Goal: Information Seeking & Learning: Learn about a topic

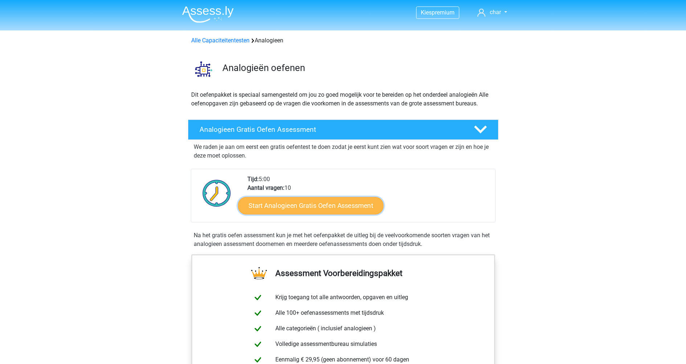
click at [349, 210] on link "Start Analogieen Gratis Oefen Assessment" at bounding box center [310, 205] width 145 height 17
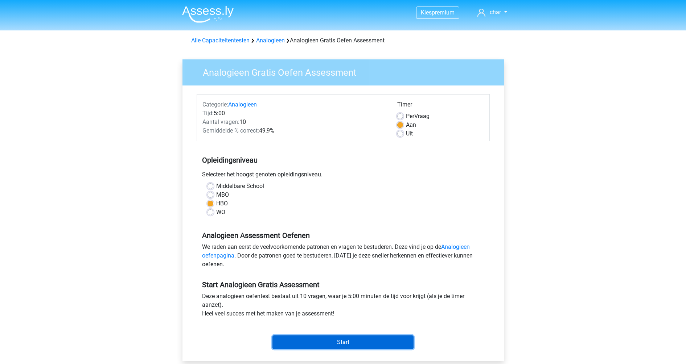
click at [372, 339] on input "Start" at bounding box center [342, 343] width 141 height 14
click at [368, 346] on input "Start" at bounding box center [342, 343] width 141 height 14
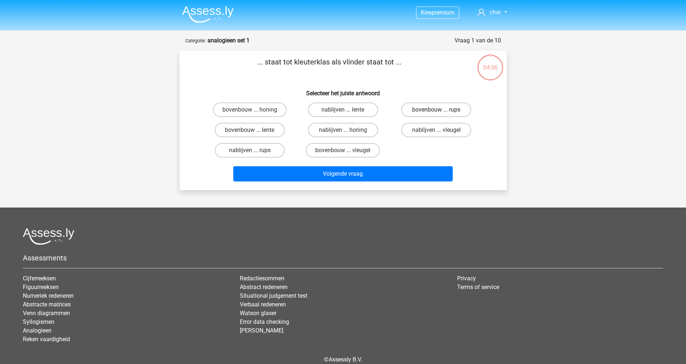
click at [421, 105] on label "bovenbouw ... rups" at bounding box center [436, 110] width 70 height 15
click at [436, 110] on input "bovenbouw ... rups" at bounding box center [438, 112] width 5 height 5
radio input "true"
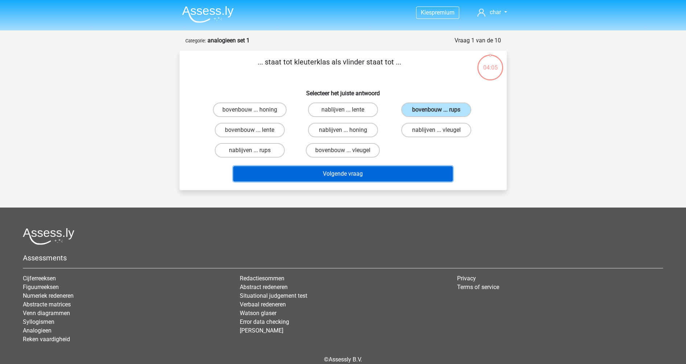
click at [388, 179] on button "Volgende vraag" at bounding box center [342, 173] width 219 height 15
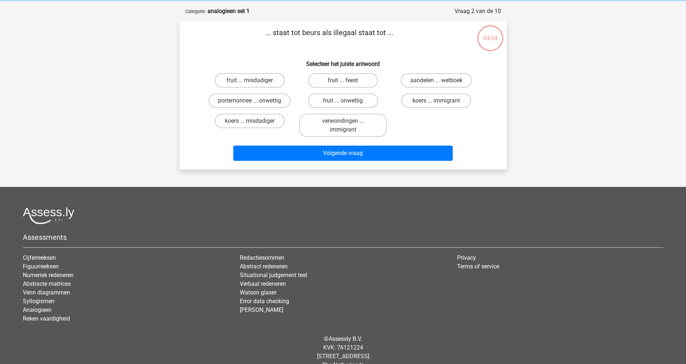
scroll to position [36, 0]
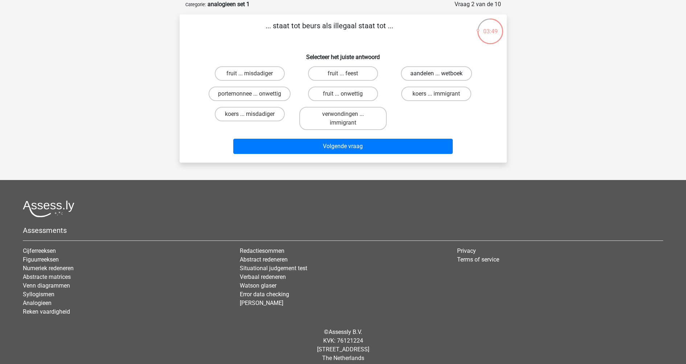
click at [422, 69] on label "aandelen ... wetboek" at bounding box center [436, 73] width 71 height 15
click at [436, 74] on input "aandelen ... wetboek" at bounding box center [438, 76] width 5 height 5
radio input "true"
click at [422, 69] on label "aandelen ... wetboek" at bounding box center [436, 73] width 71 height 15
click at [436, 74] on input "aandelen ... wetboek" at bounding box center [438, 76] width 5 height 5
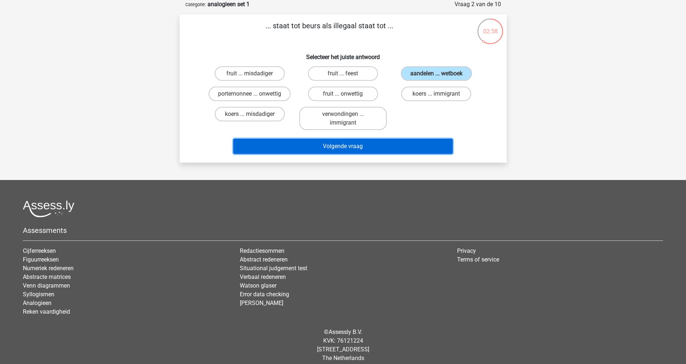
click at [332, 148] on button "Volgende vraag" at bounding box center [342, 146] width 219 height 15
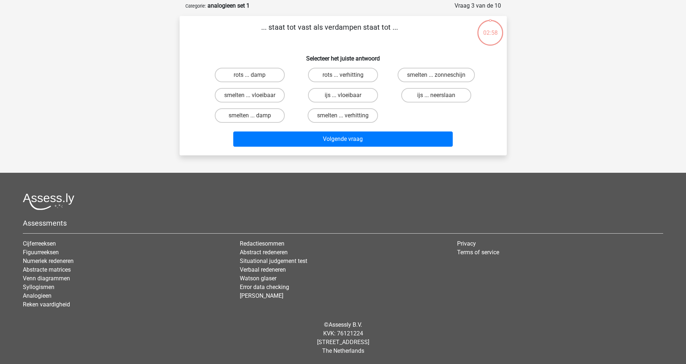
scroll to position [35, 0]
click at [332, 76] on label "rots ... verhitting" at bounding box center [343, 75] width 70 height 15
click at [343, 76] on input "rots ... verhitting" at bounding box center [345, 77] width 5 height 5
radio input "true"
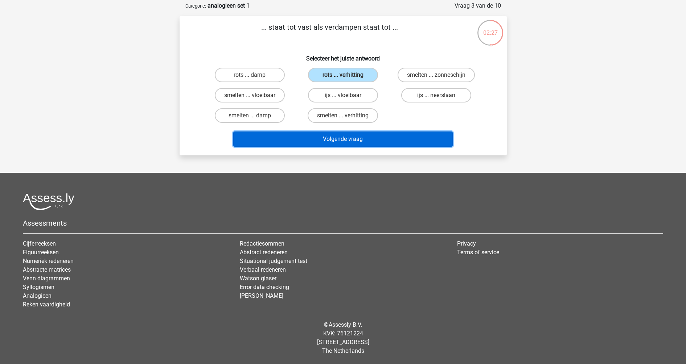
click at [352, 138] on button "Volgende vraag" at bounding box center [342, 139] width 219 height 15
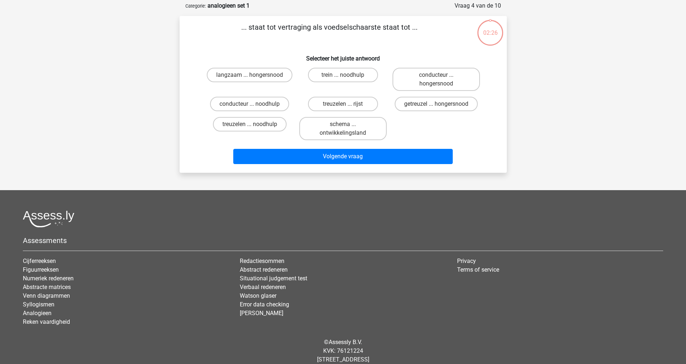
scroll to position [36, 0]
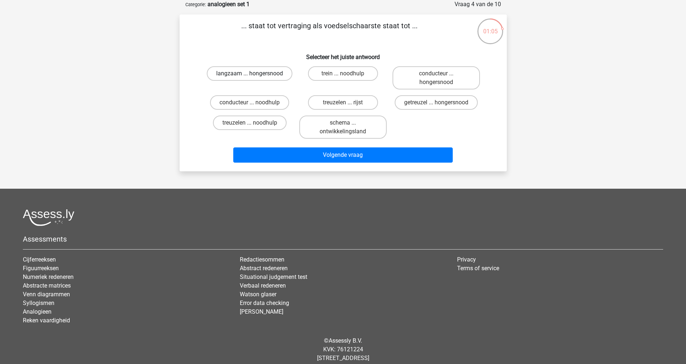
click at [225, 78] on label "langzaam ... hongersnood" at bounding box center [250, 73] width 86 height 15
click at [249, 78] on input "langzaam ... hongersnood" at bounding box center [251, 76] width 5 height 5
radio input "true"
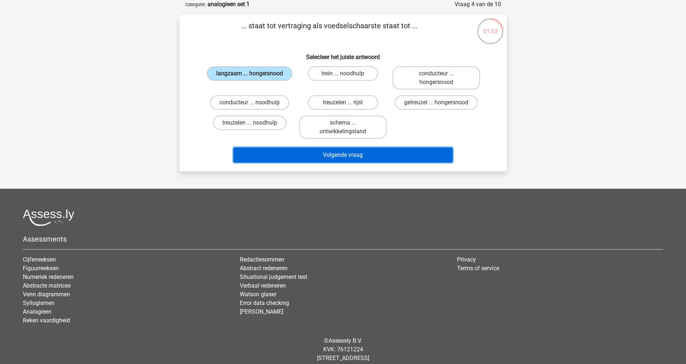
click at [301, 157] on button "Volgende vraag" at bounding box center [342, 155] width 219 height 15
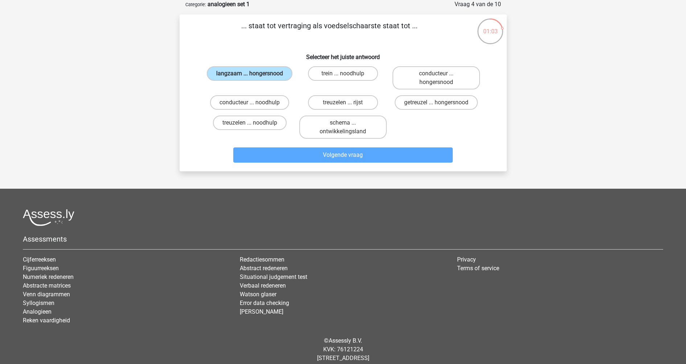
scroll to position [35, 0]
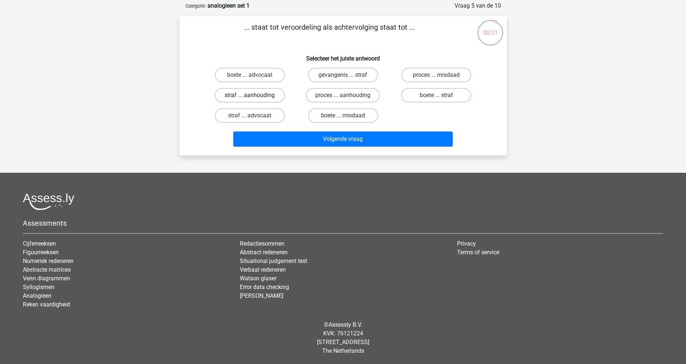
click at [269, 89] on label "straf ... aanhouding" at bounding box center [250, 95] width 70 height 15
click at [254, 95] on input "straf ... aanhouding" at bounding box center [251, 97] width 5 height 5
radio input "true"
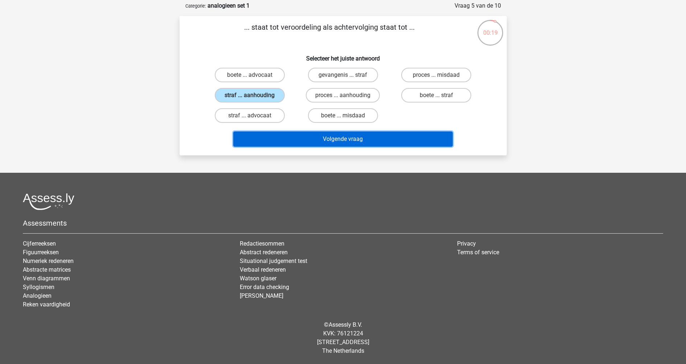
click at [317, 143] on button "Volgende vraag" at bounding box center [342, 139] width 219 height 15
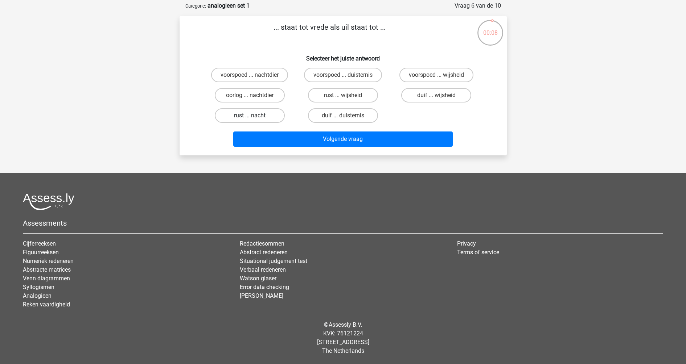
click at [266, 115] on label "rust ... nacht" at bounding box center [250, 115] width 70 height 15
click at [254, 116] on input "rust ... nacht" at bounding box center [251, 118] width 5 height 5
radio input "true"
click at [297, 129] on div "Volgende vraag" at bounding box center [343, 138] width 304 height 24
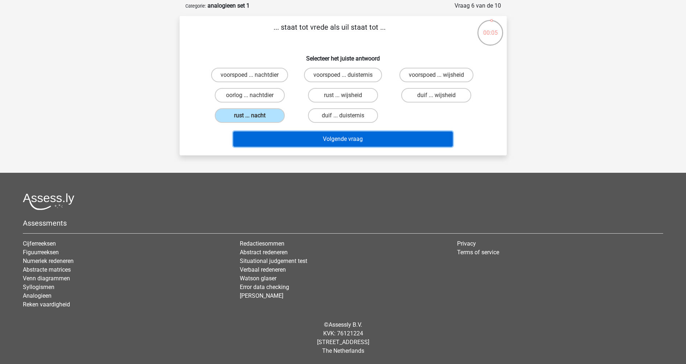
click at [297, 134] on button "Volgende vraag" at bounding box center [342, 139] width 219 height 15
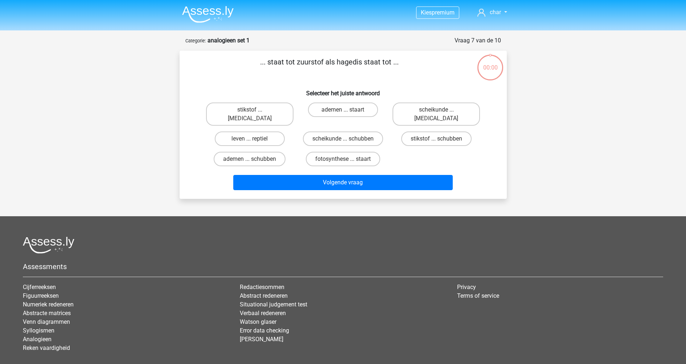
scroll to position [35, 0]
